Goal: Task Accomplishment & Management: Manage account settings

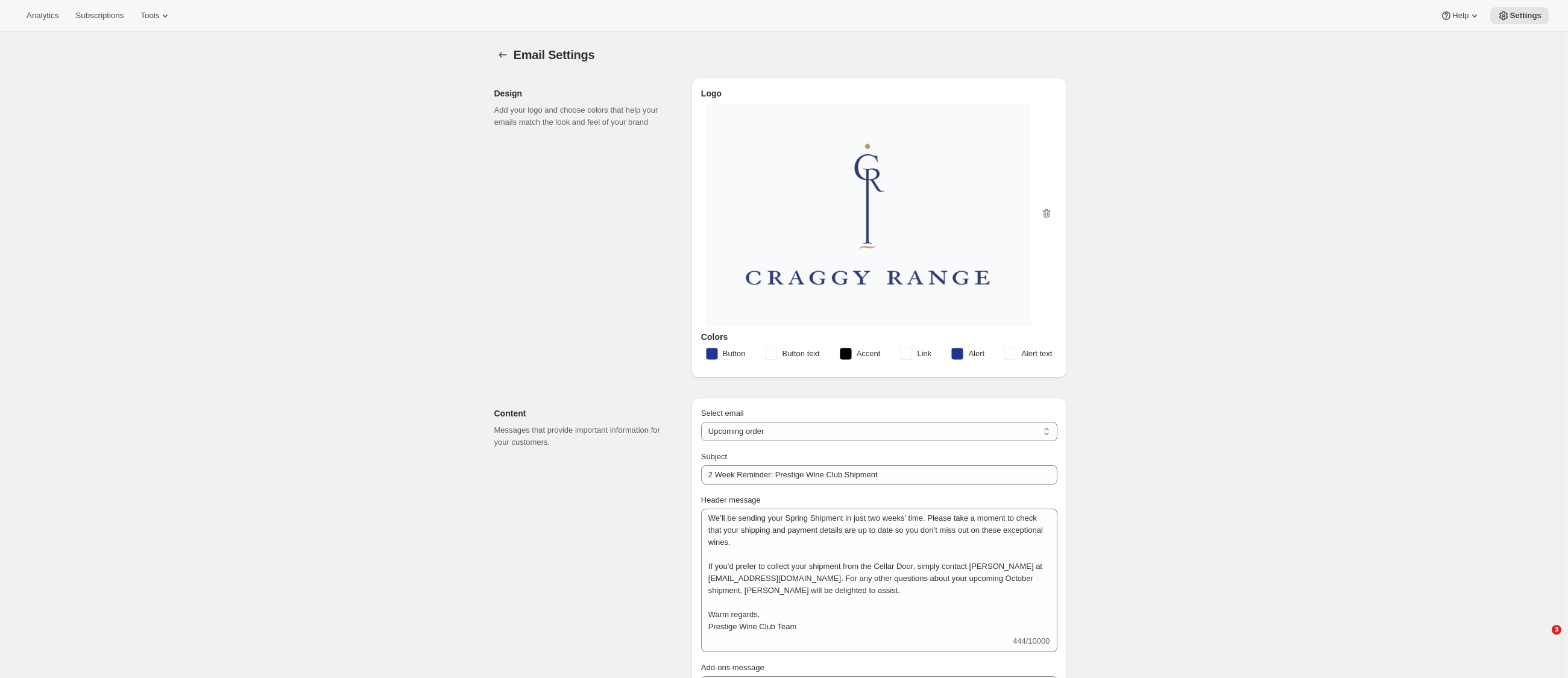
select select "subscriptionMessage"
select select "14"
select select "upcoming-subscription"
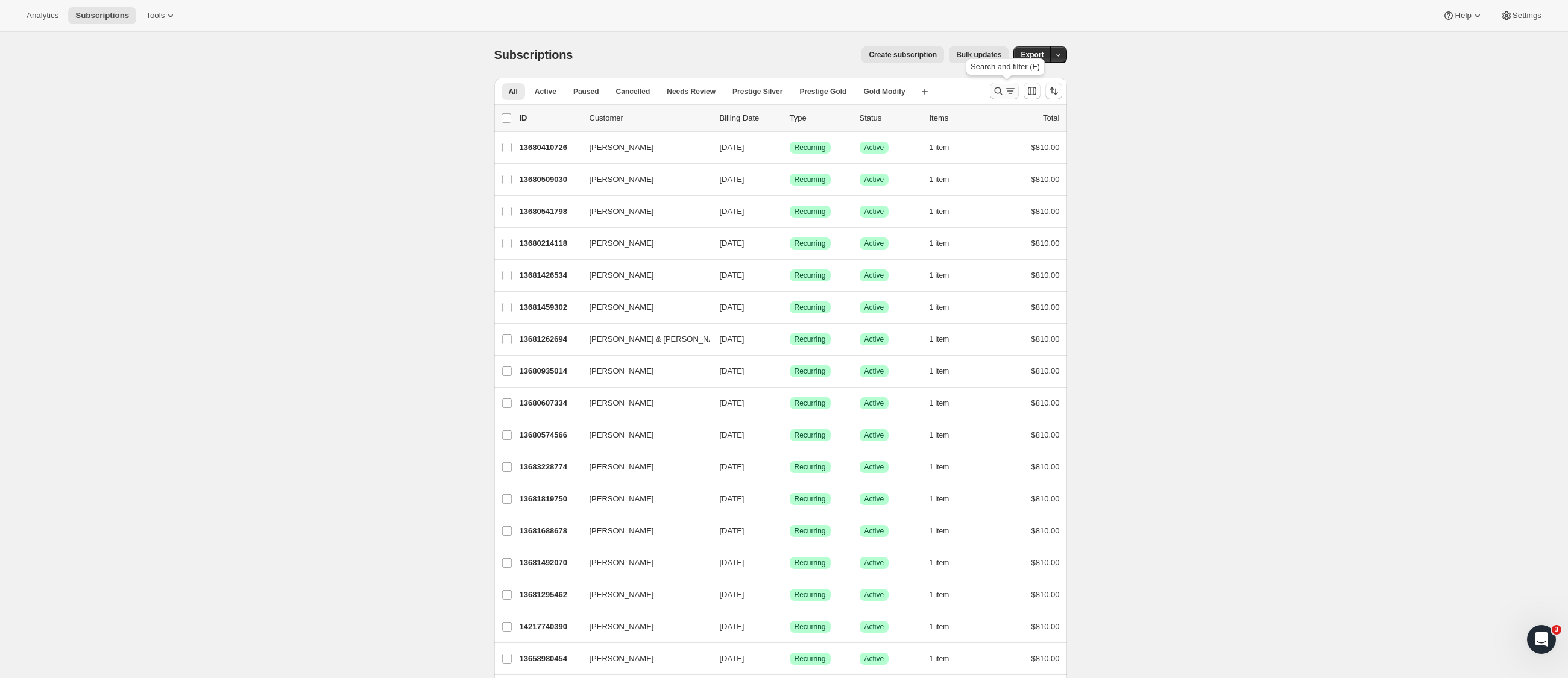
click at [1008, 87] on icon "Search and filter results" at bounding box center [1011, 91] width 12 height 12
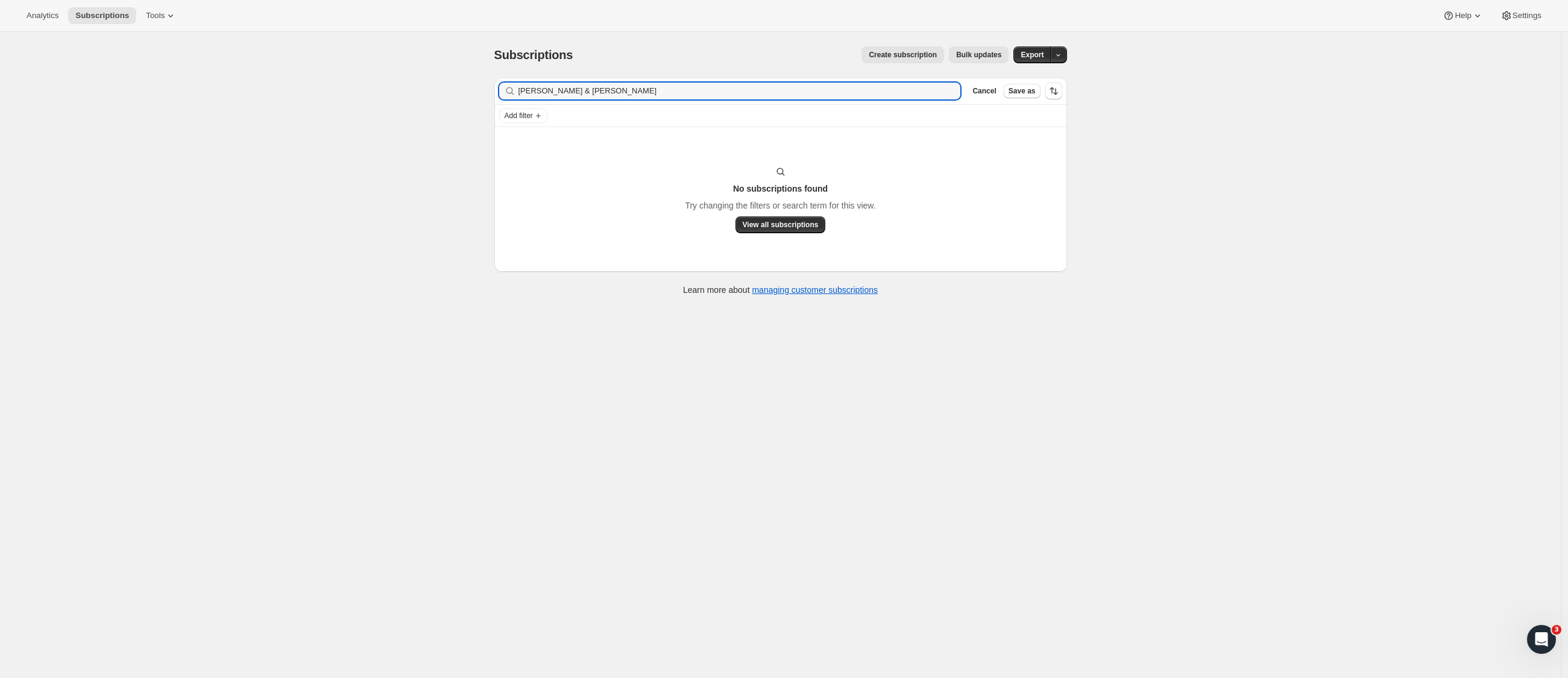
drag, startPoint x: 569, startPoint y: 93, endPoint x: 455, endPoint y: 89, distance: 114.1
click at [457, 90] on div "Subscriptions. This page is ready Subscriptions Create subscription Bulk update…" at bounding box center [780, 371] width 1561 height 678
type input "Connor"
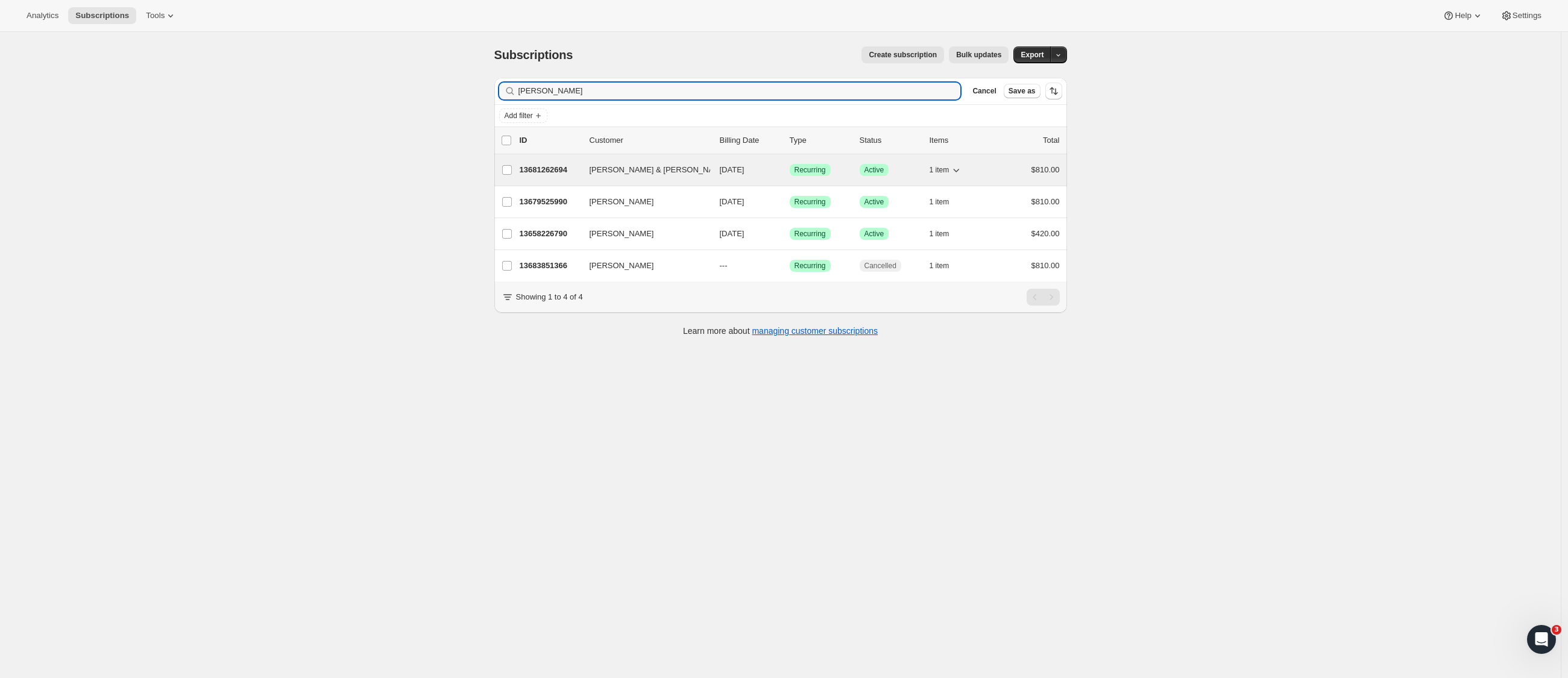
click at [541, 168] on p "13681262694" at bounding box center [550, 170] width 60 height 12
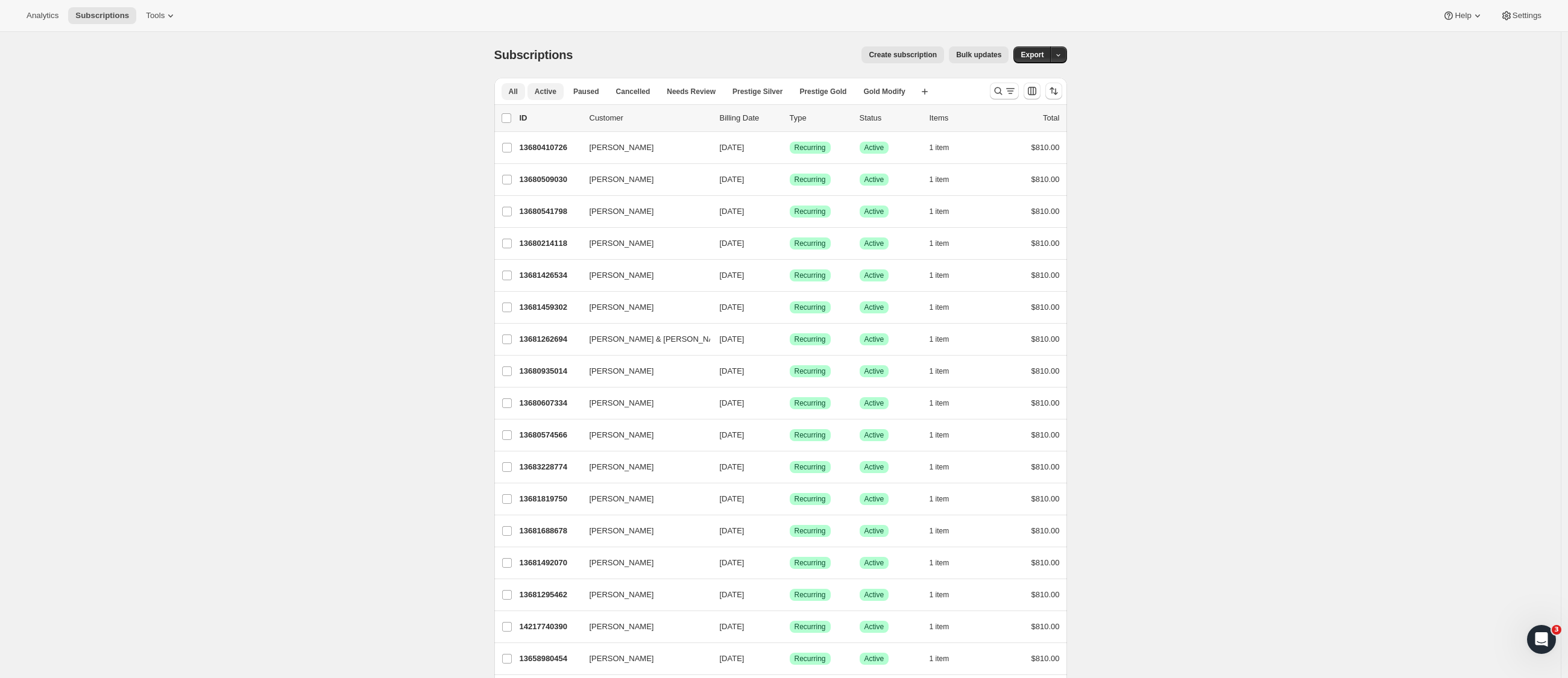
click at [552, 93] on span "Active" at bounding box center [545, 91] width 21 height 10
click at [1016, 89] on icon "Search and filter results" at bounding box center [1011, 91] width 12 height 12
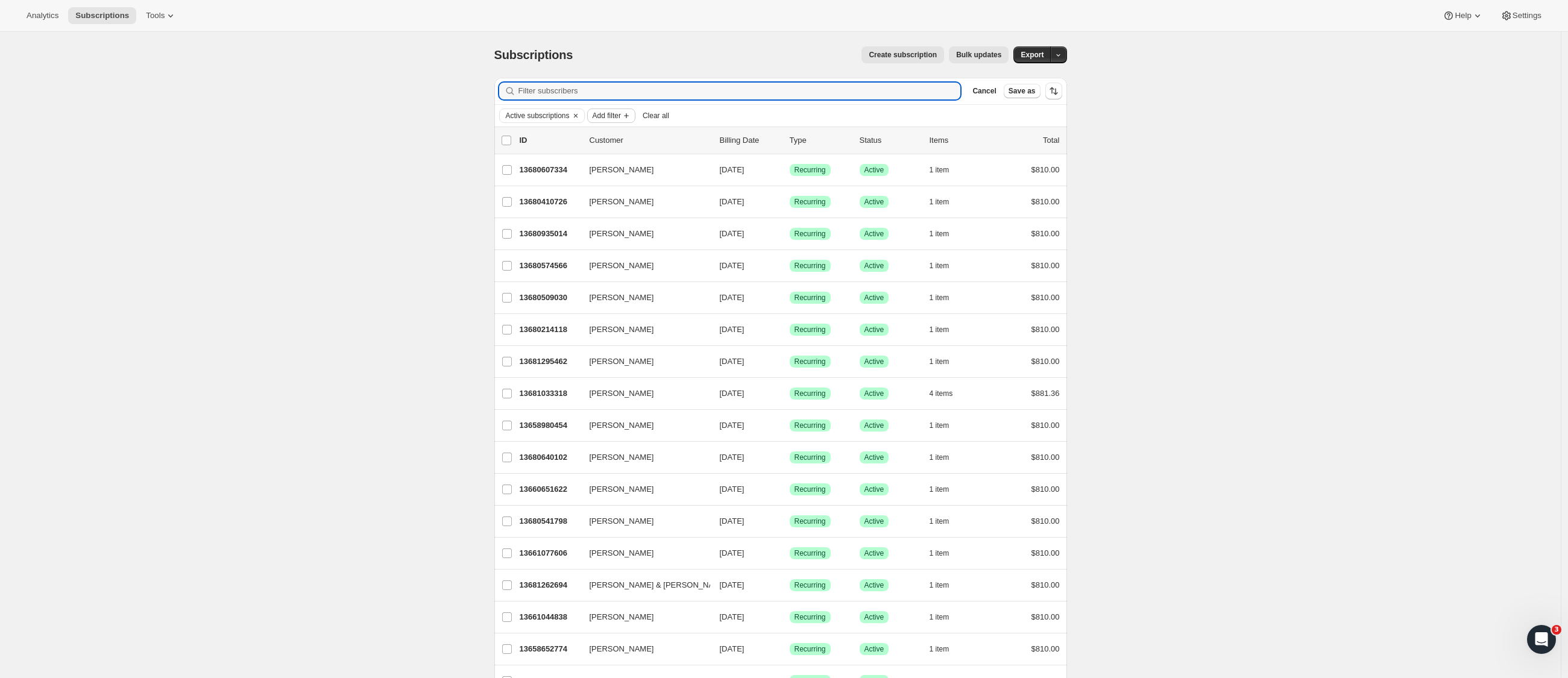
click at [604, 116] on span "Add filter" at bounding box center [607, 116] width 28 height 10
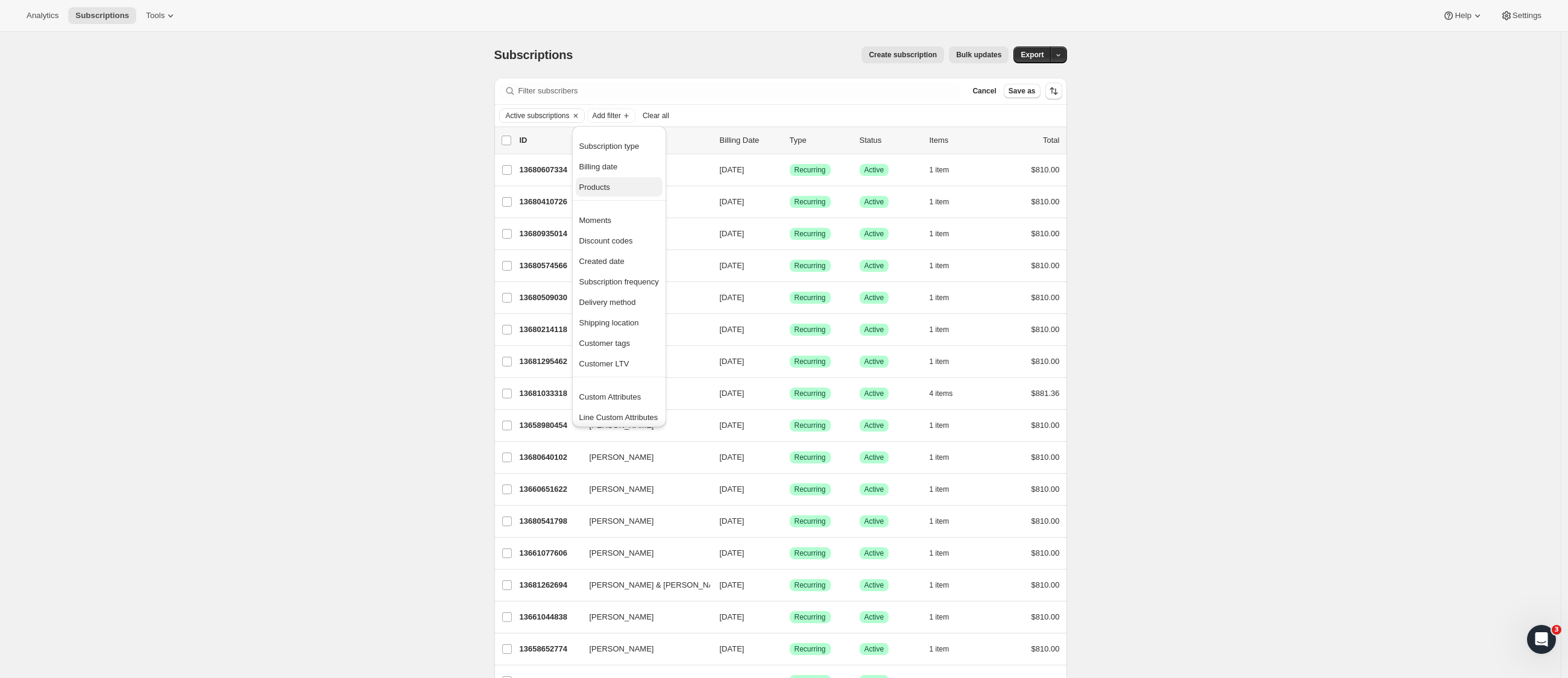
click at [615, 193] on button "Products" at bounding box center [619, 187] width 87 height 19
